Goal: Information Seeking & Learning: Learn about a topic

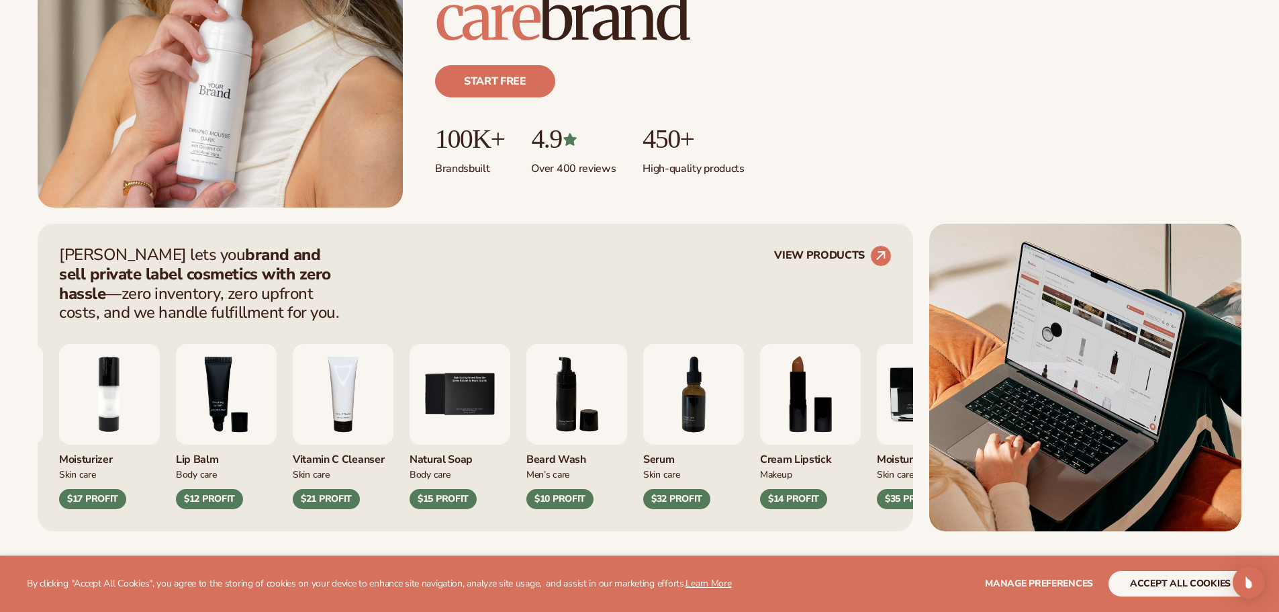
scroll to position [403, 0]
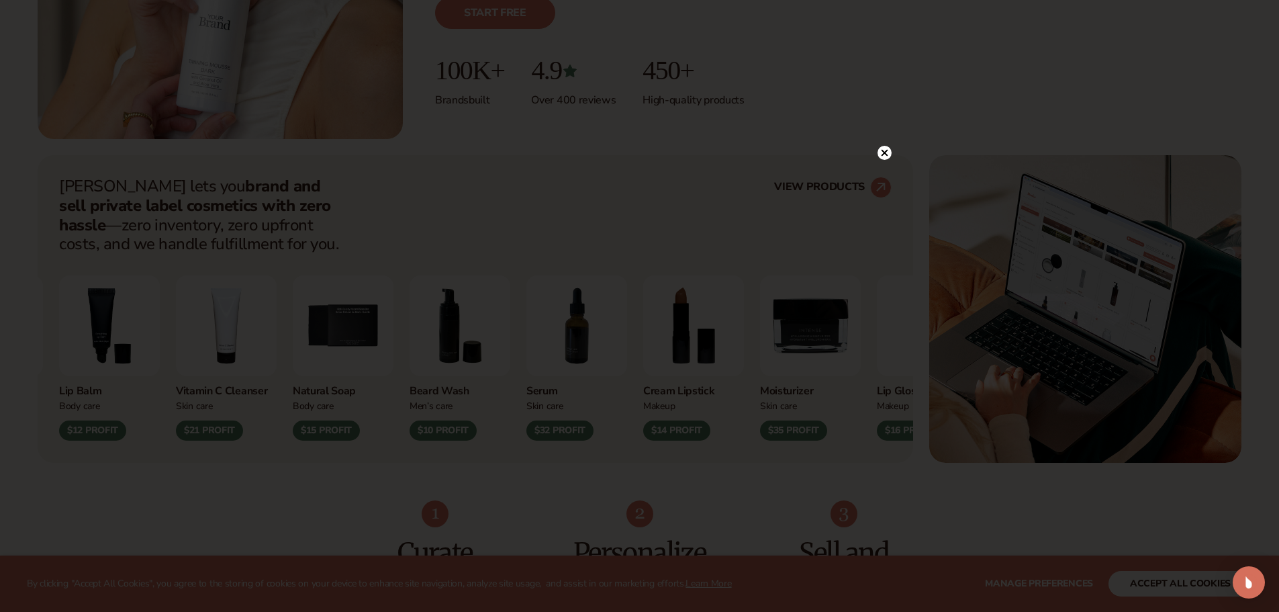
click at [883, 152] on icon at bounding box center [884, 153] width 7 height 7
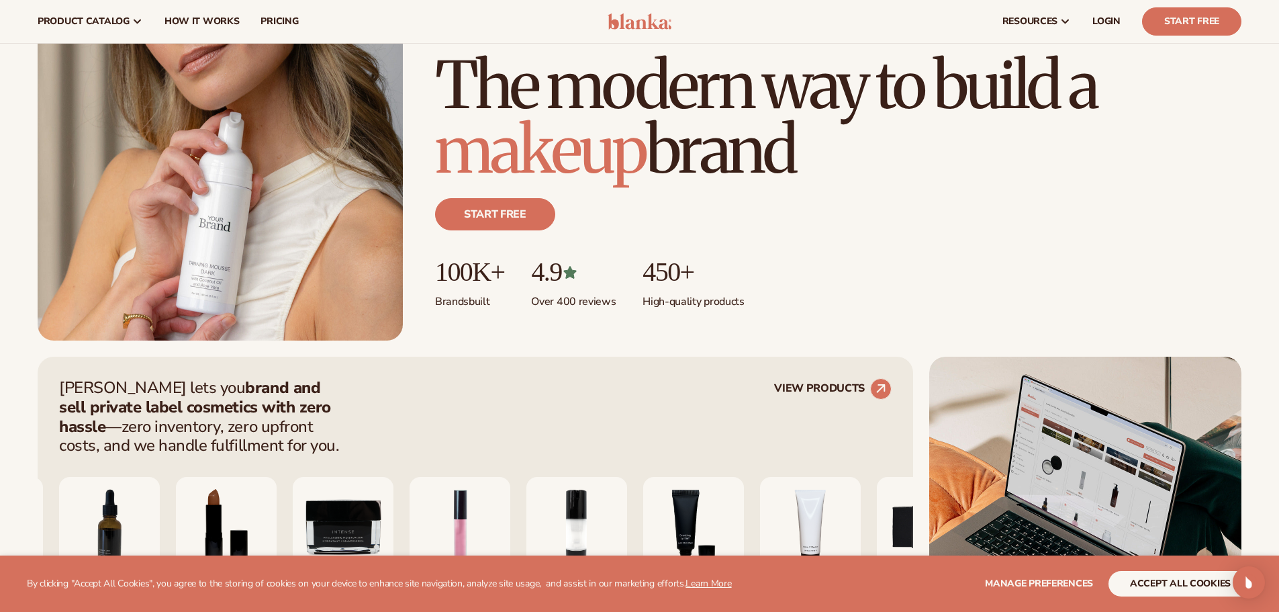
scroll to position [0, 0]
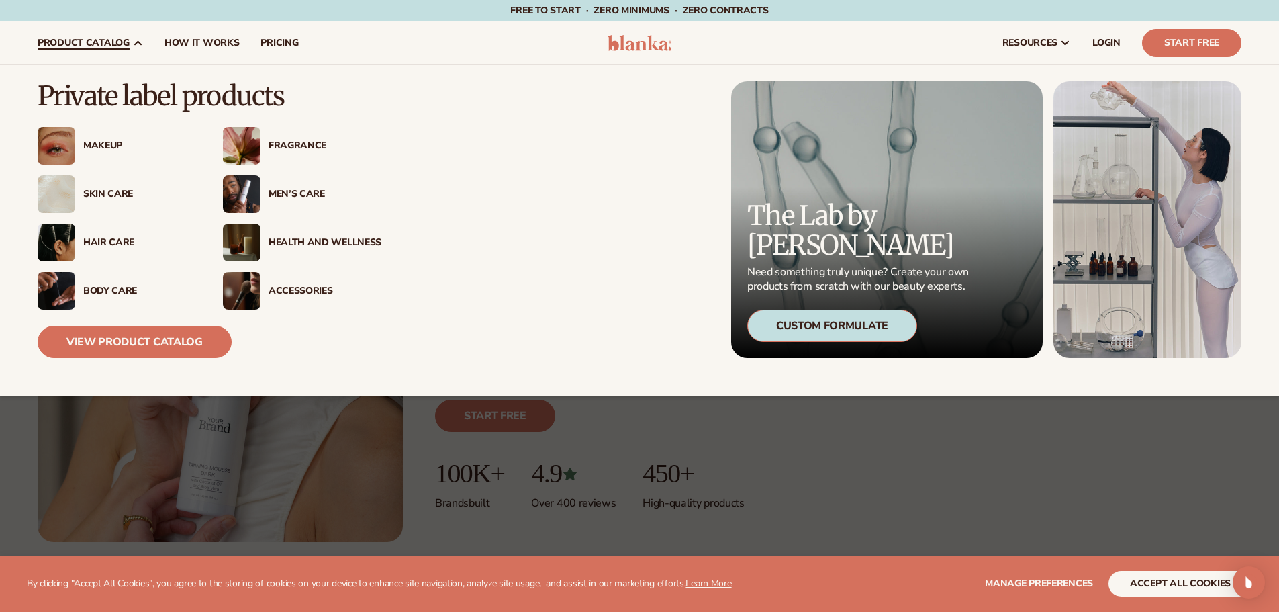
click at [70, 151] on img at bounding box center [57, 146] width 38 height 38
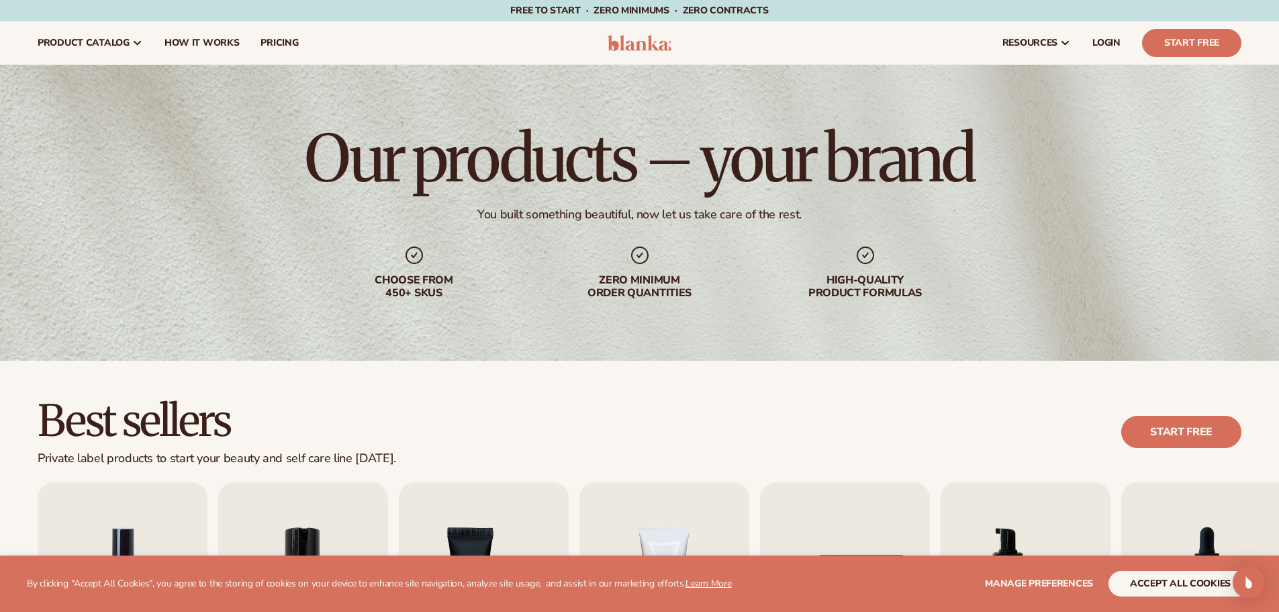
scroll to position [201, 0]
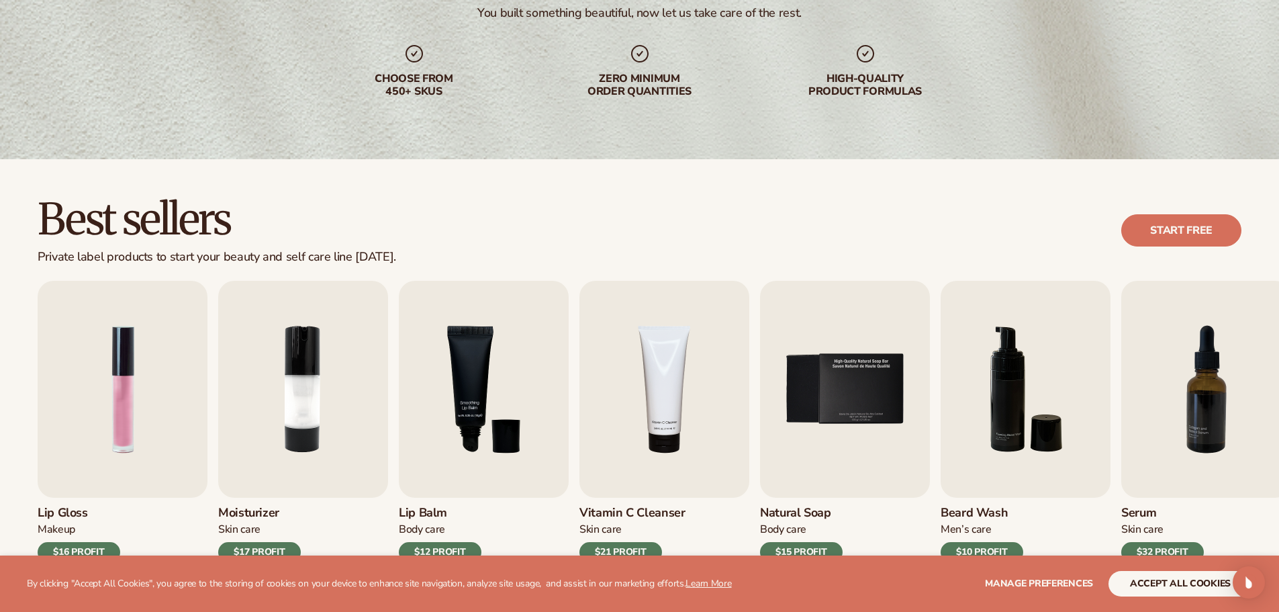
click at [520, 513] on div "Lip Balm Body Care $12 PROFIT" at bounding box center [484, 529] width 170 height 64
click at [548, 350] on link "Lip Balm Body Care $12 PROFIT" at bounding box center [484, 421] width 170 height 281
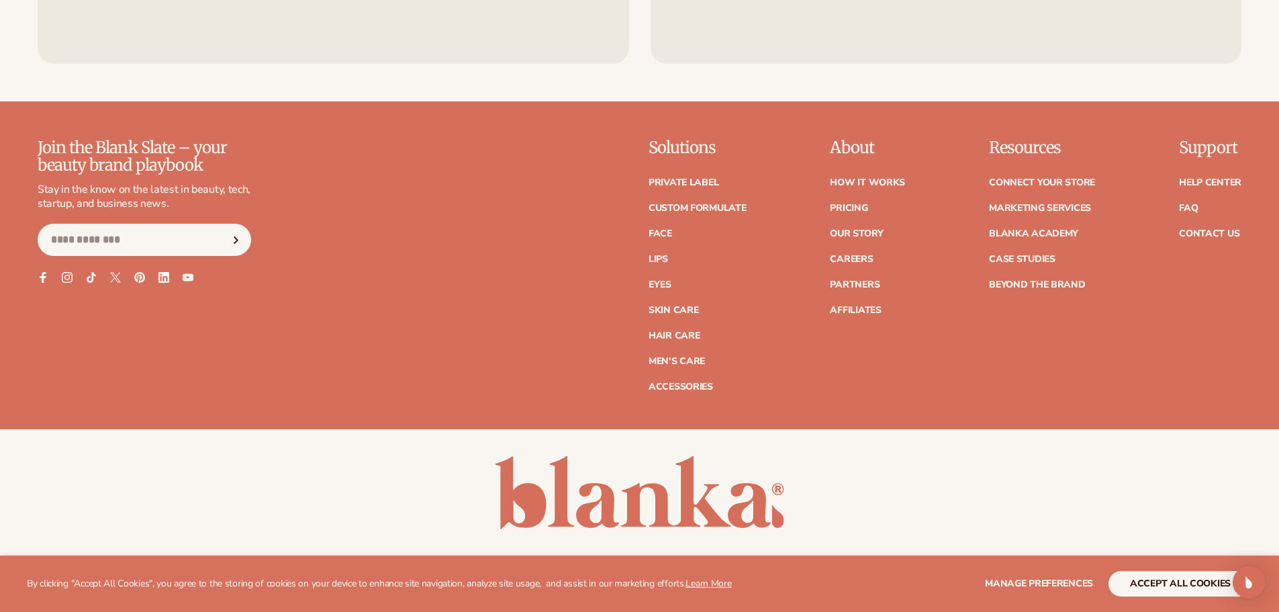
scroll to position [2618, 0]
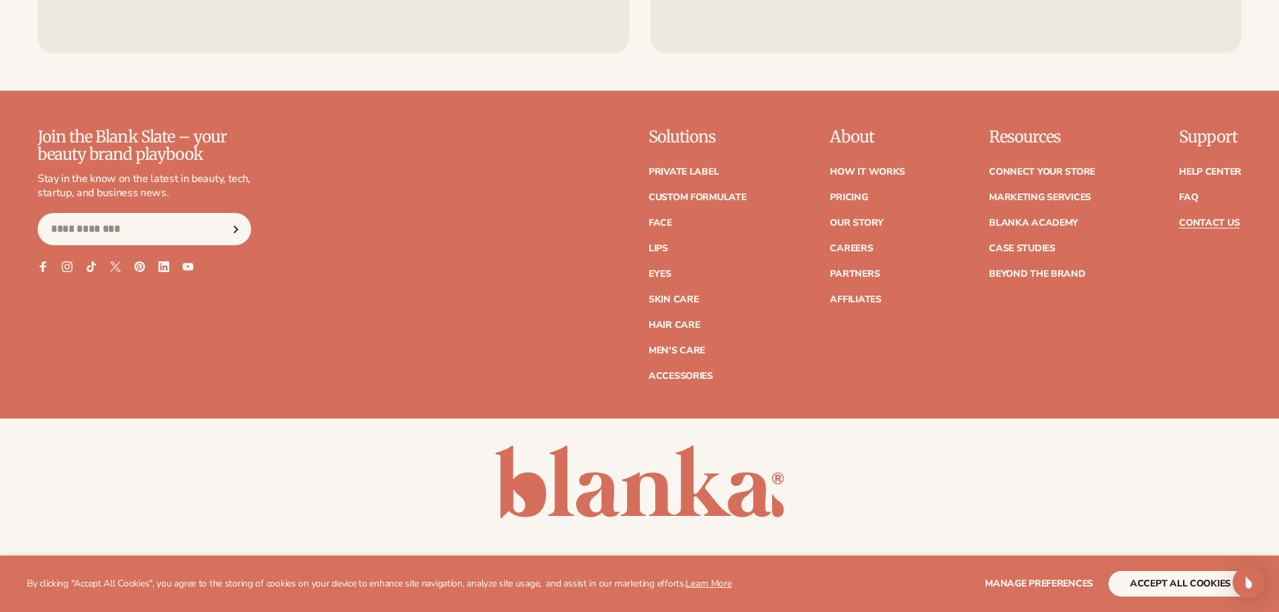
click at [1198, 224] on link "Contact Us" at bounding box center [1209, 222] width 60 height 9
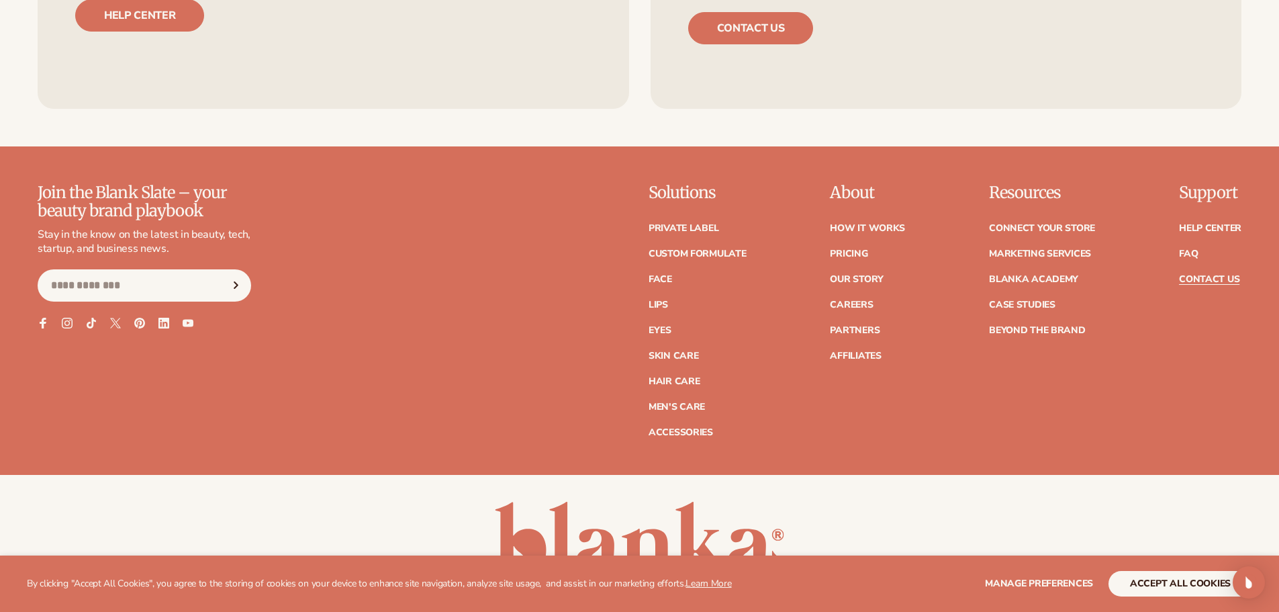
scroll to position [1166, 0]
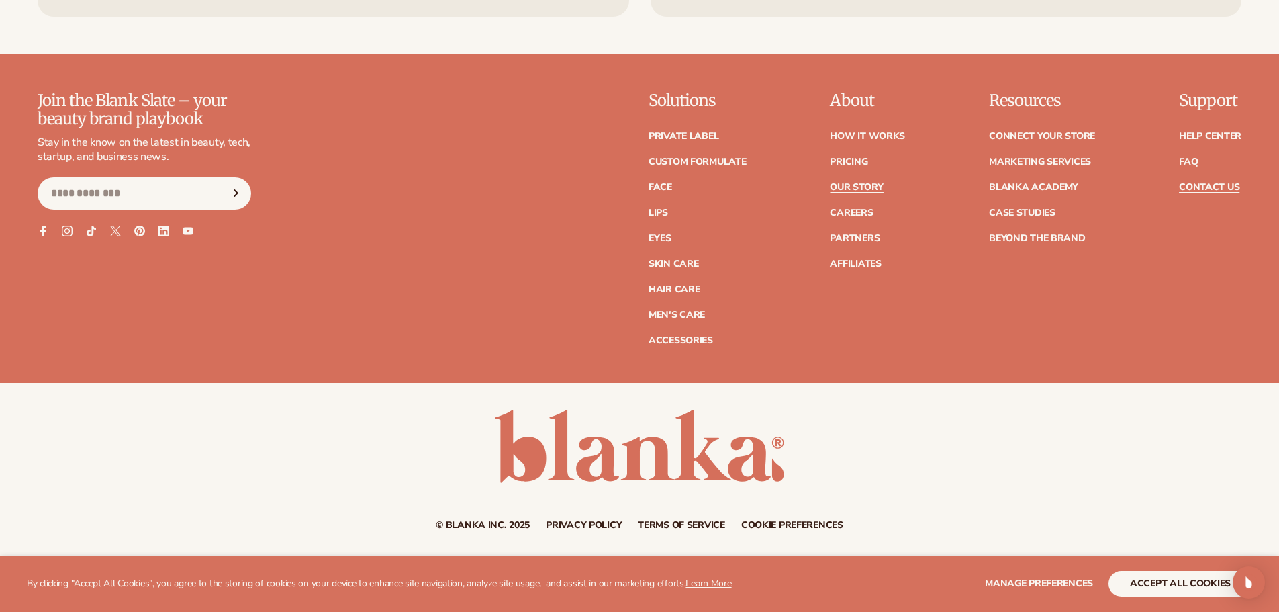
click at [851, 183] on link "Our Story" at bounding box center [856, 187] width 53 height 9
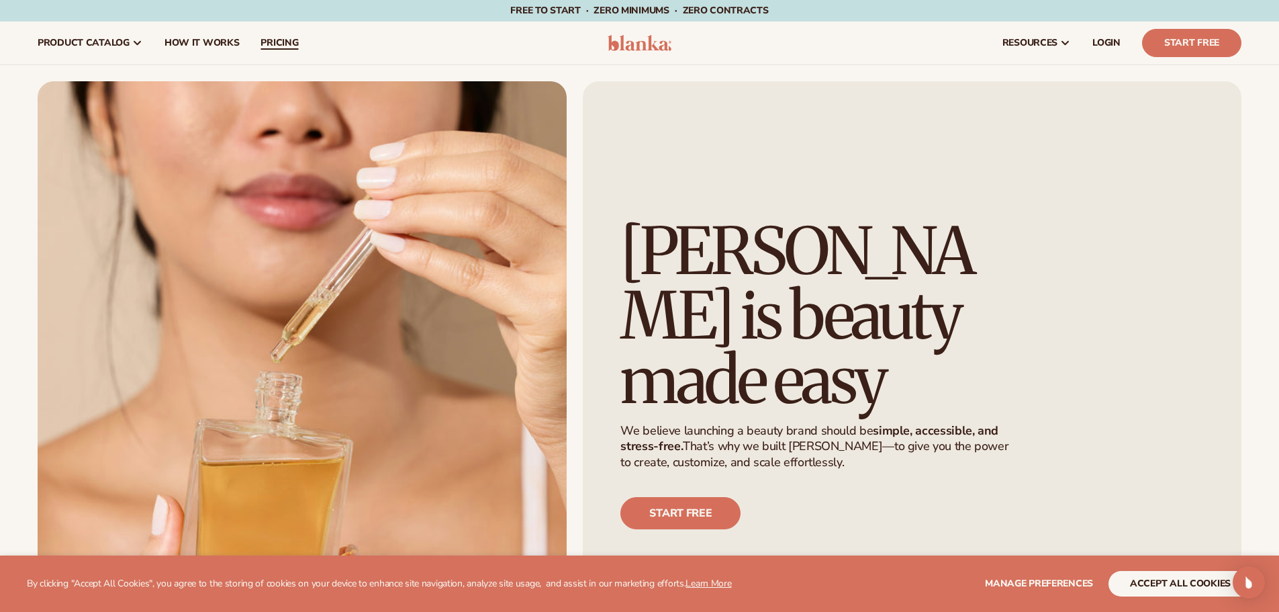
click at [284, 42] on span "pricing" at bounding box center [279, 43] width 38 height 11
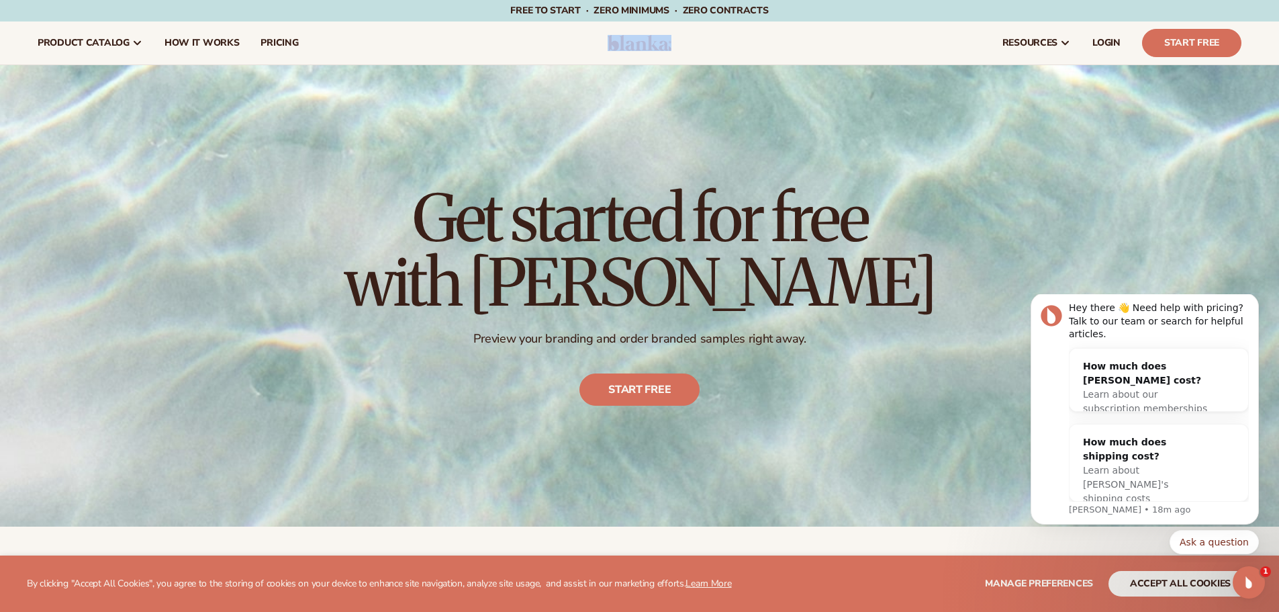
drag, startPoint x: 692, startPoint y: 46, endPoint x: 586, endPoint y: 52, distance: 106.2
click at [586, 52] on header "Cart product catalog The Lab by [PERSON_NAME]" at bounding box center [639, 42] width 1279 height 43
copy header
